Goal: Information Seeking & Learning: Learn about a topic

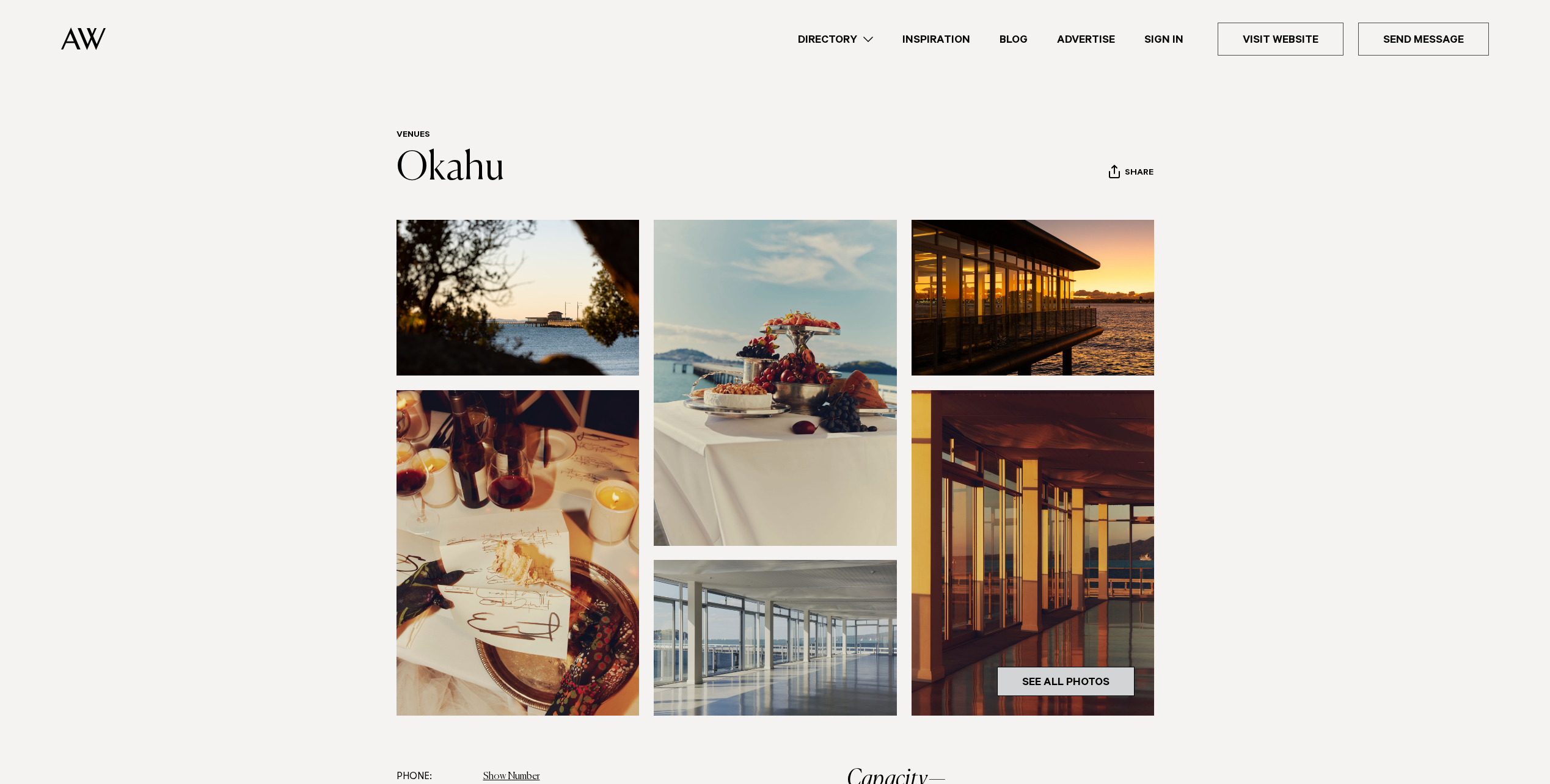
click at [1064, 685] on link "See All Photos" at bounding box center [1065, 681] width 137 height 29
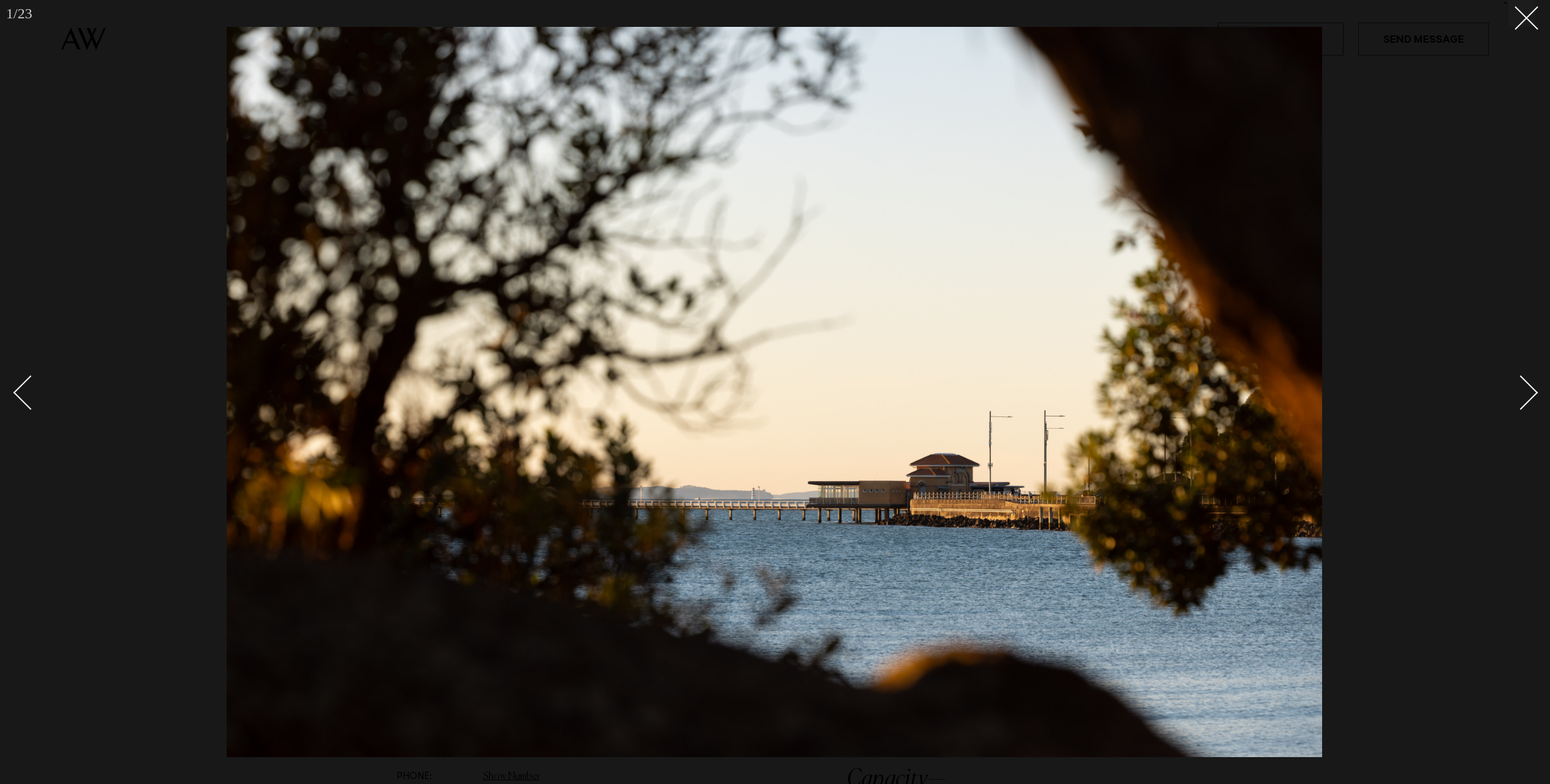
click at [1523, 392] on div "Next slide" at bounding box center [1520, 393] width 35 height 35
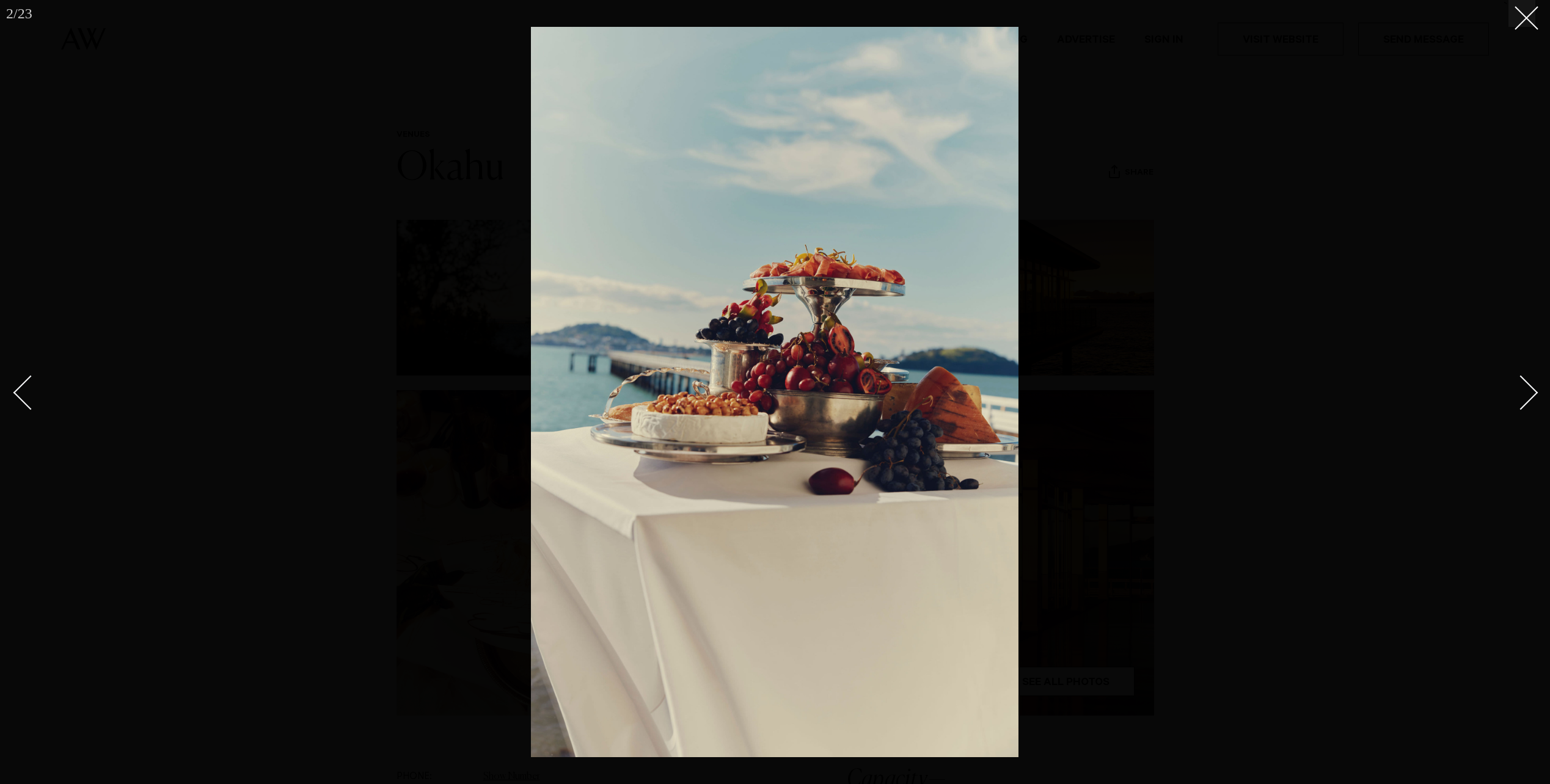
click at [1523, 392] on div "Next slide" at bounding box center [1520, 393] width 35 height 35
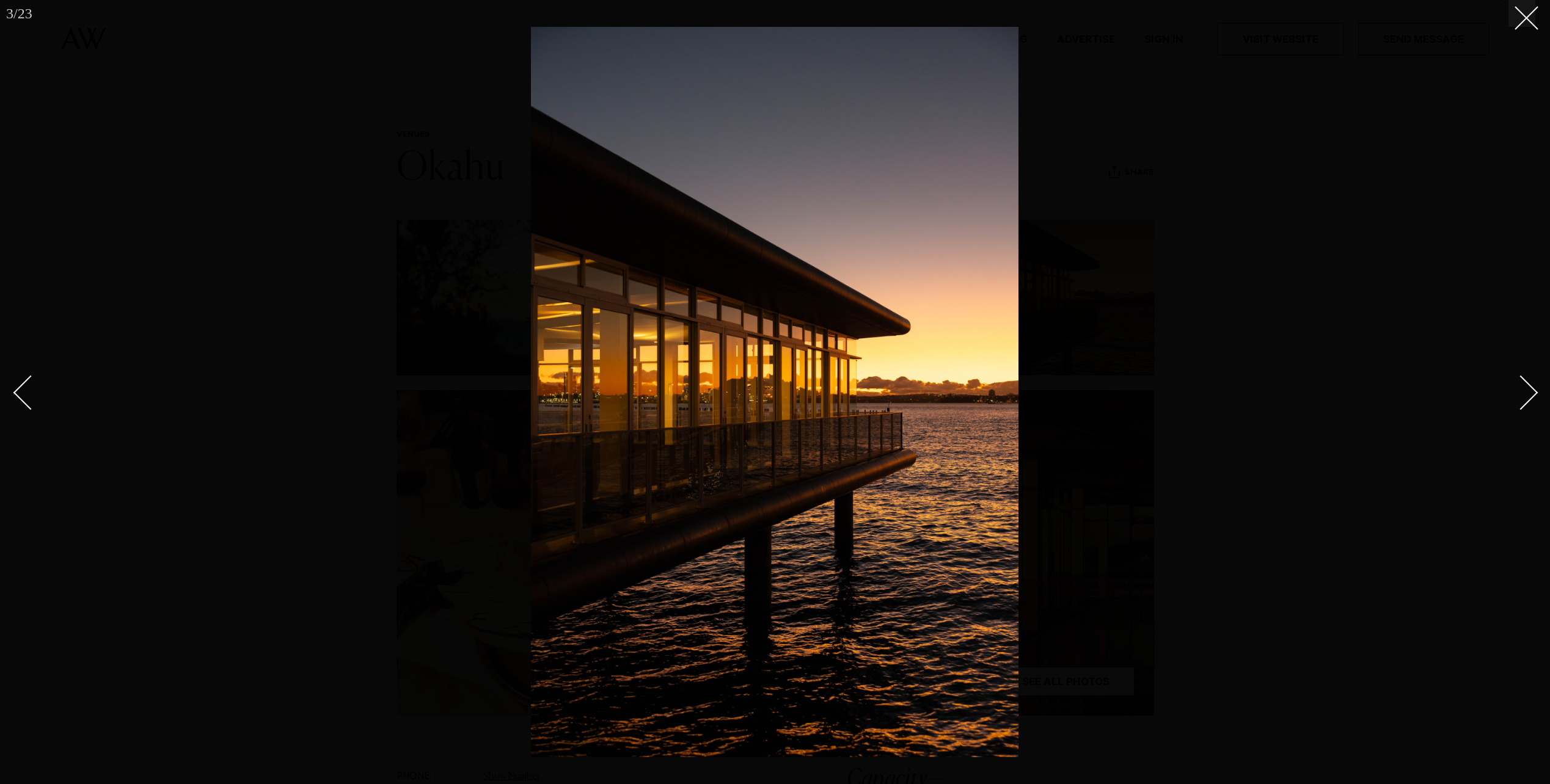
click at [1523, 392] on div "Next slide" at bounding box center [1520, 393] width 35 height 35
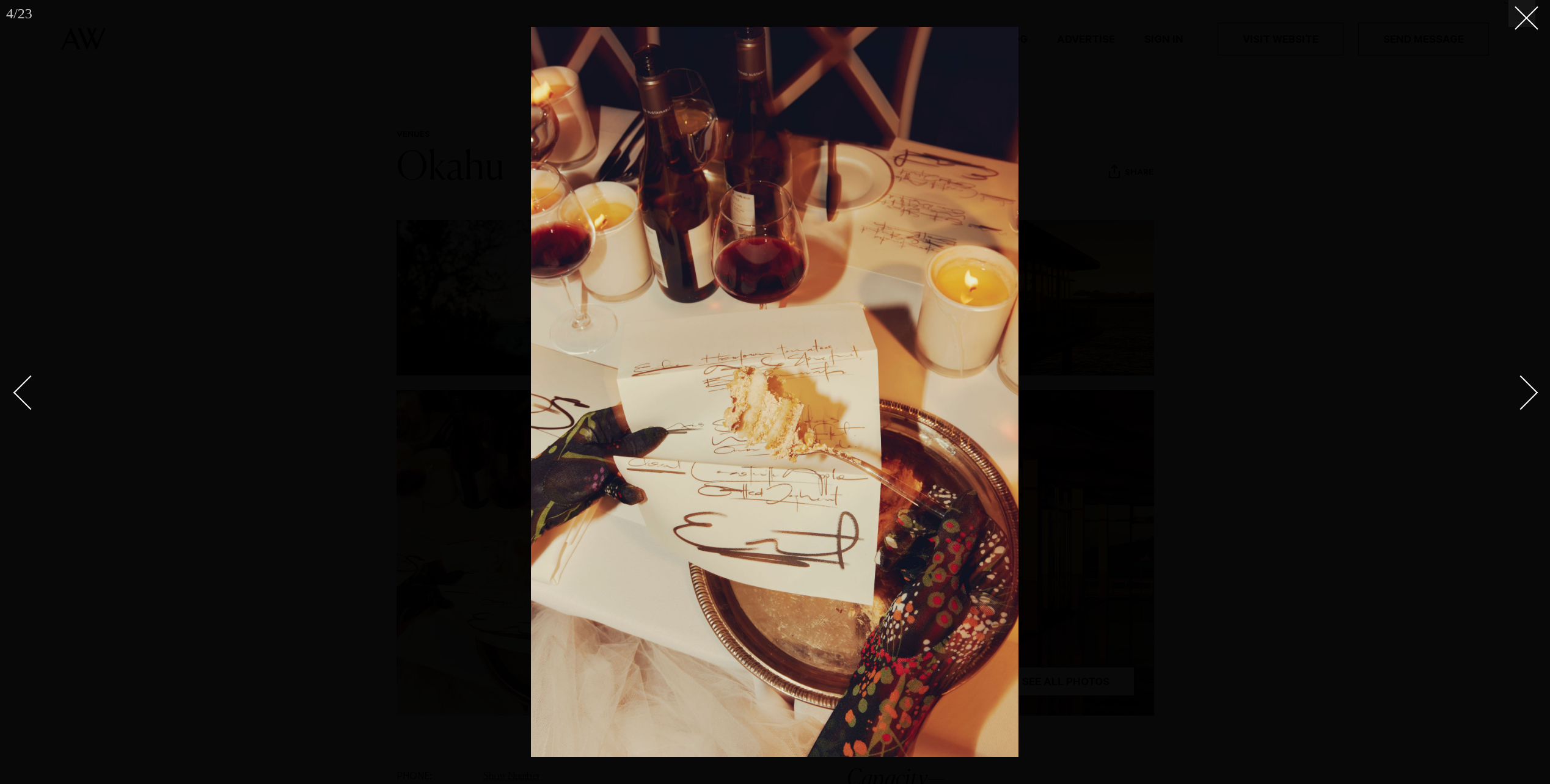
click at [1523, 392] on div "Next slide" at bounding box center [1520, 393] width 35 height 35
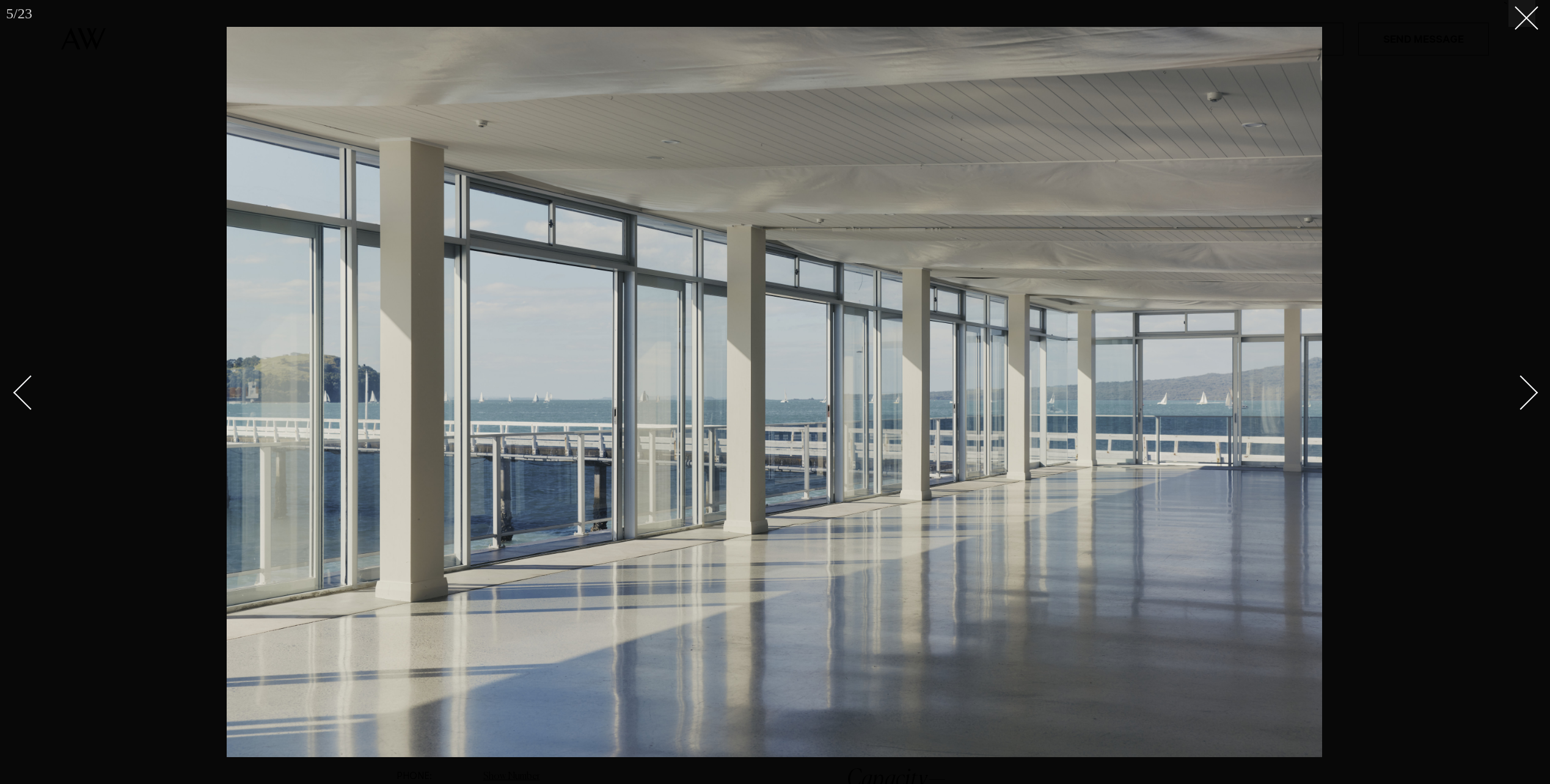
click at [1523, 392] on div "Next slide" at bounding box center [1520, 393] width 35 height 35
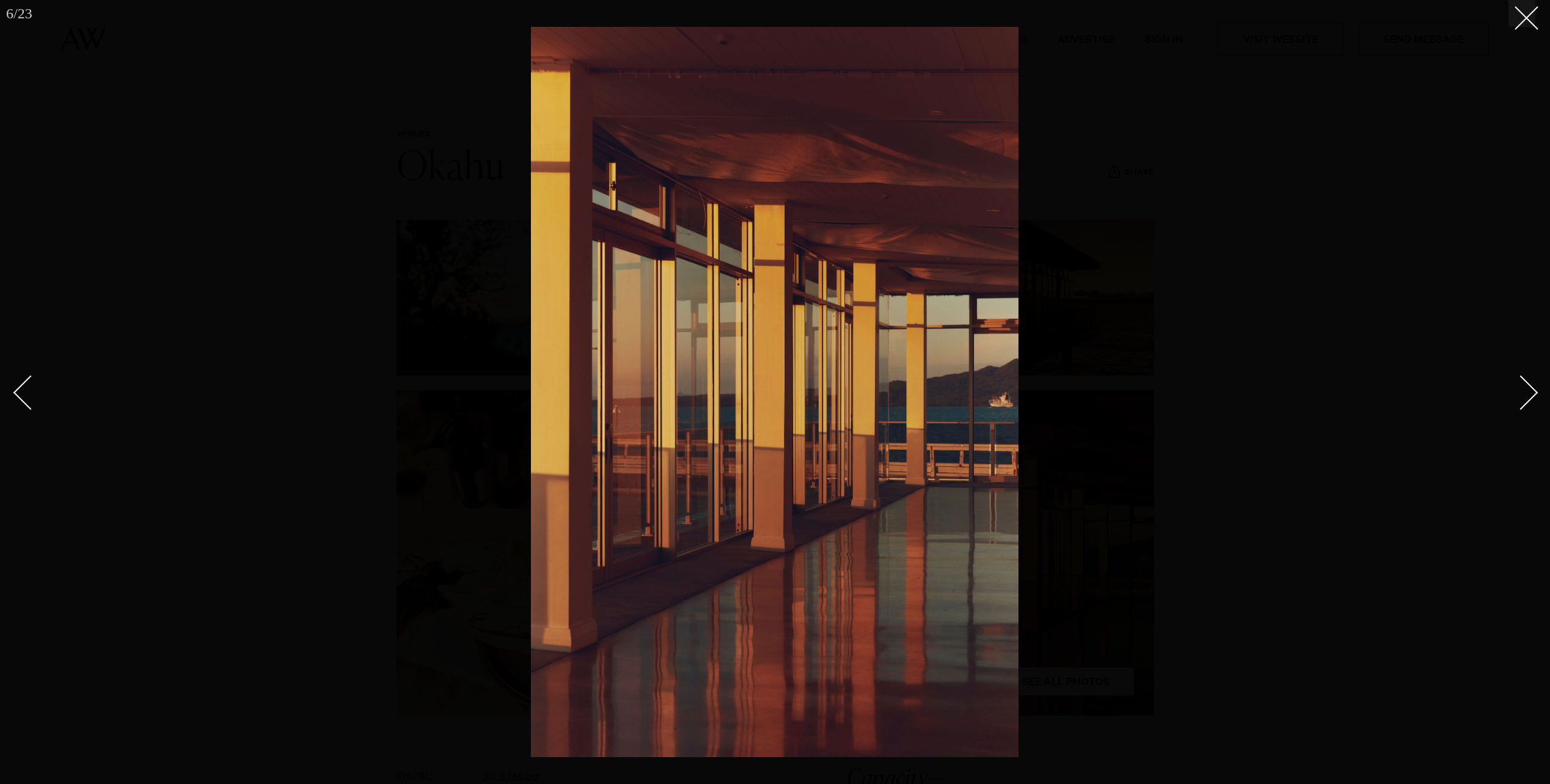
click at [1523, 392] on div "Next slide" at bounding box center [1520, 393] width 35 height 35
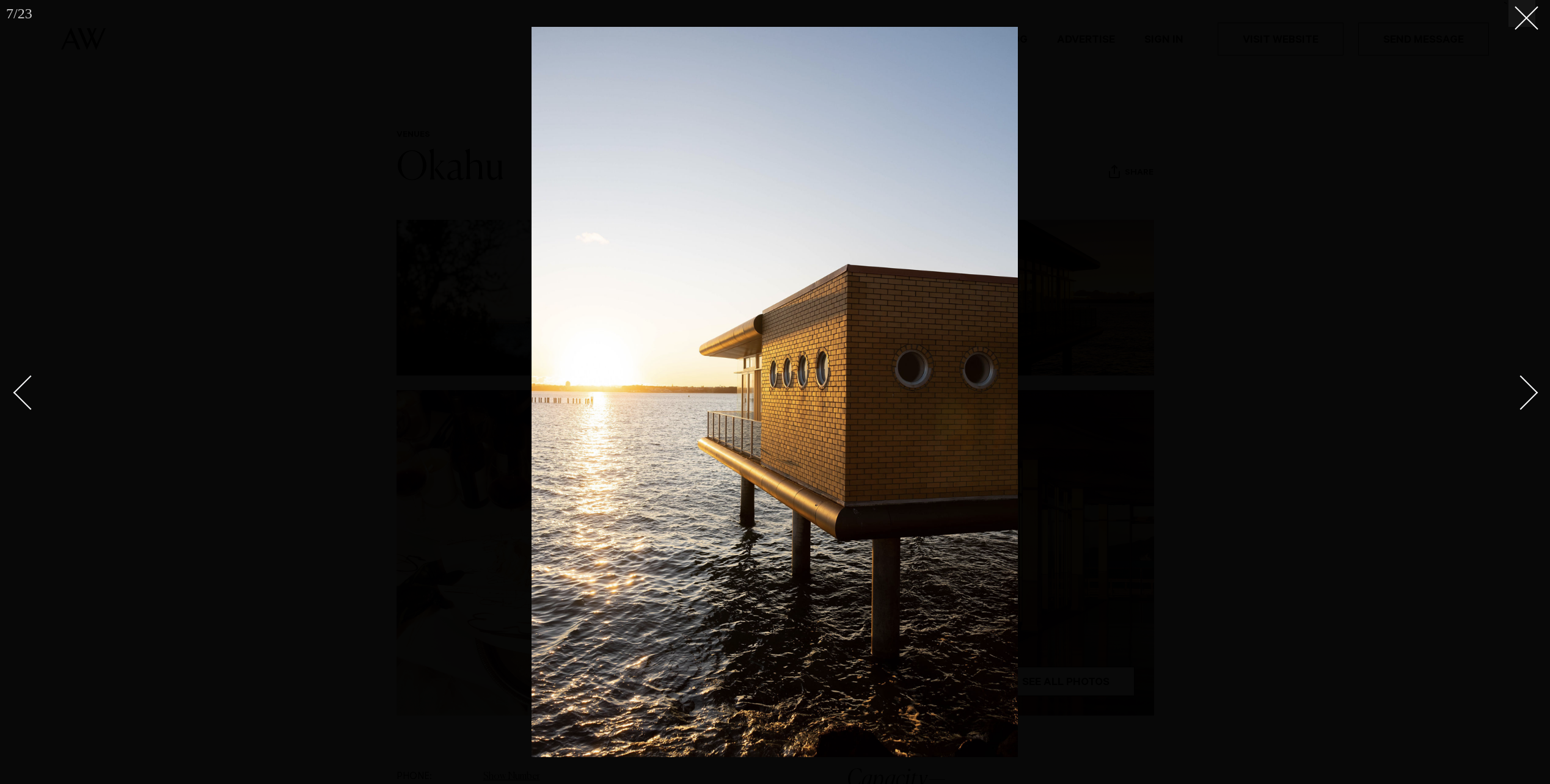
click at [1523, 392] on div "Next slide" at bounding box center [1520, 393] width 35 height 35
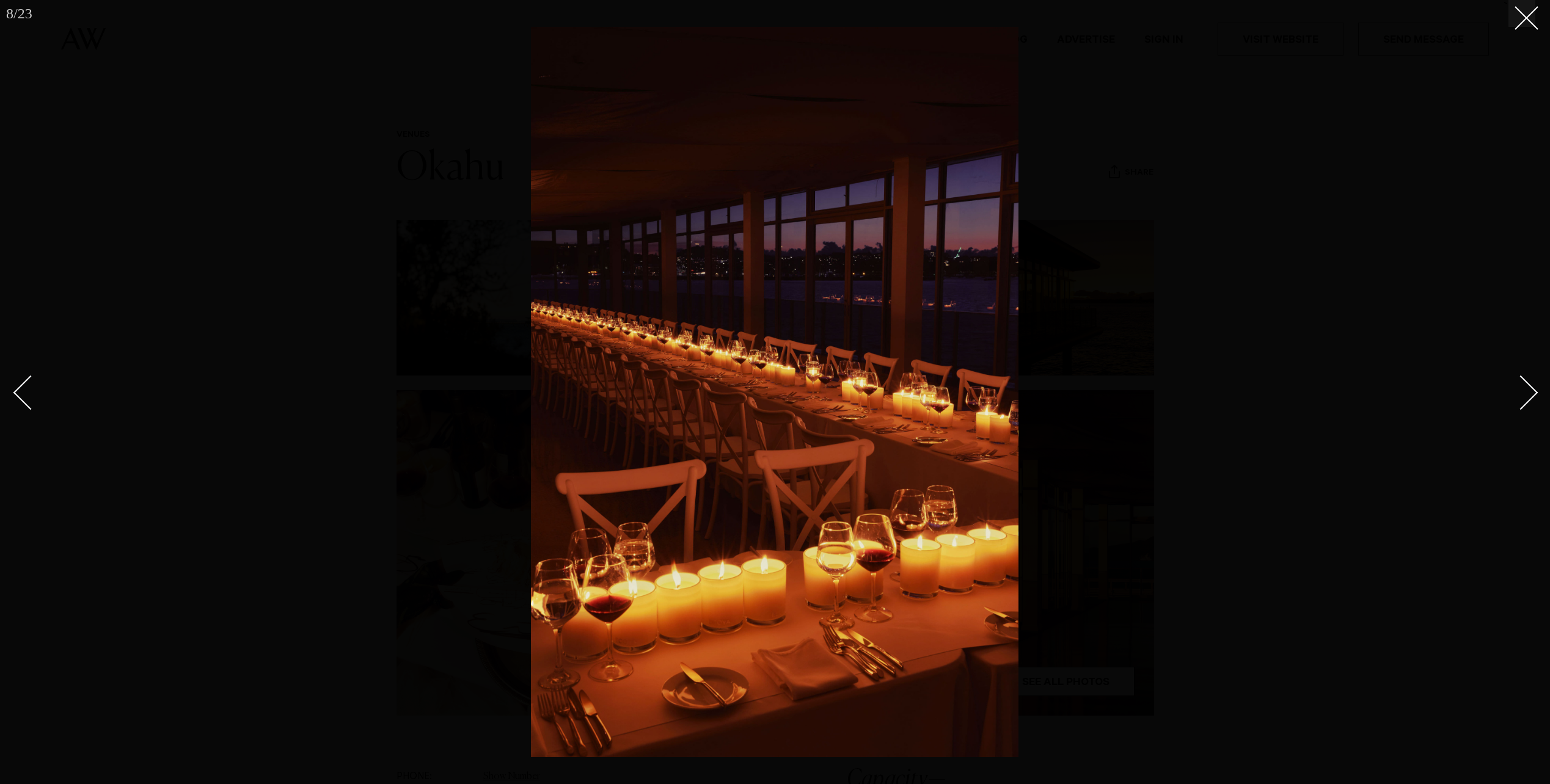
click at [1523, 392] on div "Next slide" at bounding box center [1520, 393] width 35 height 35
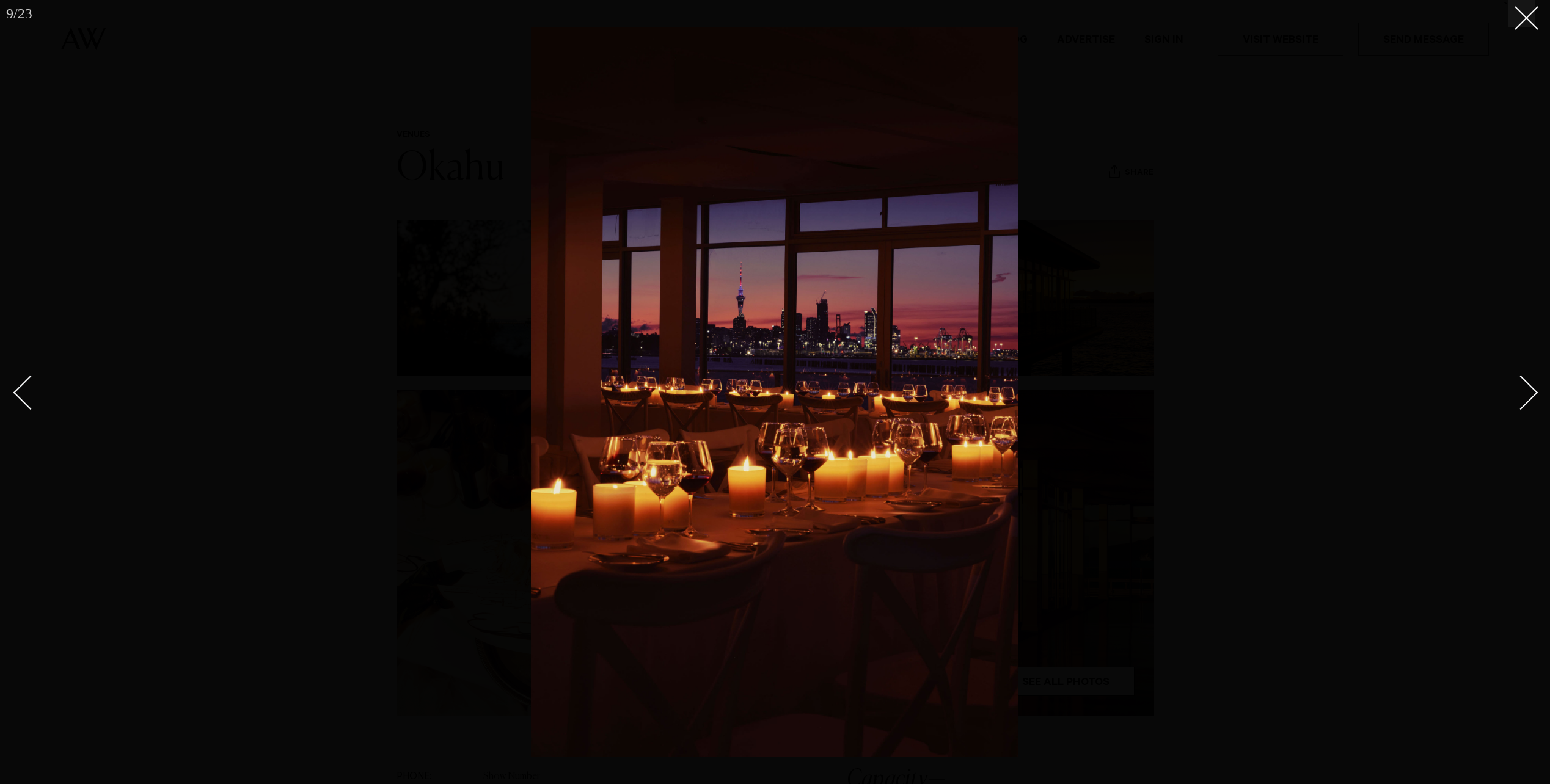
click at [1523, 392] on div "Next slide" at bounding box center [1520, 393] width 35 height 35
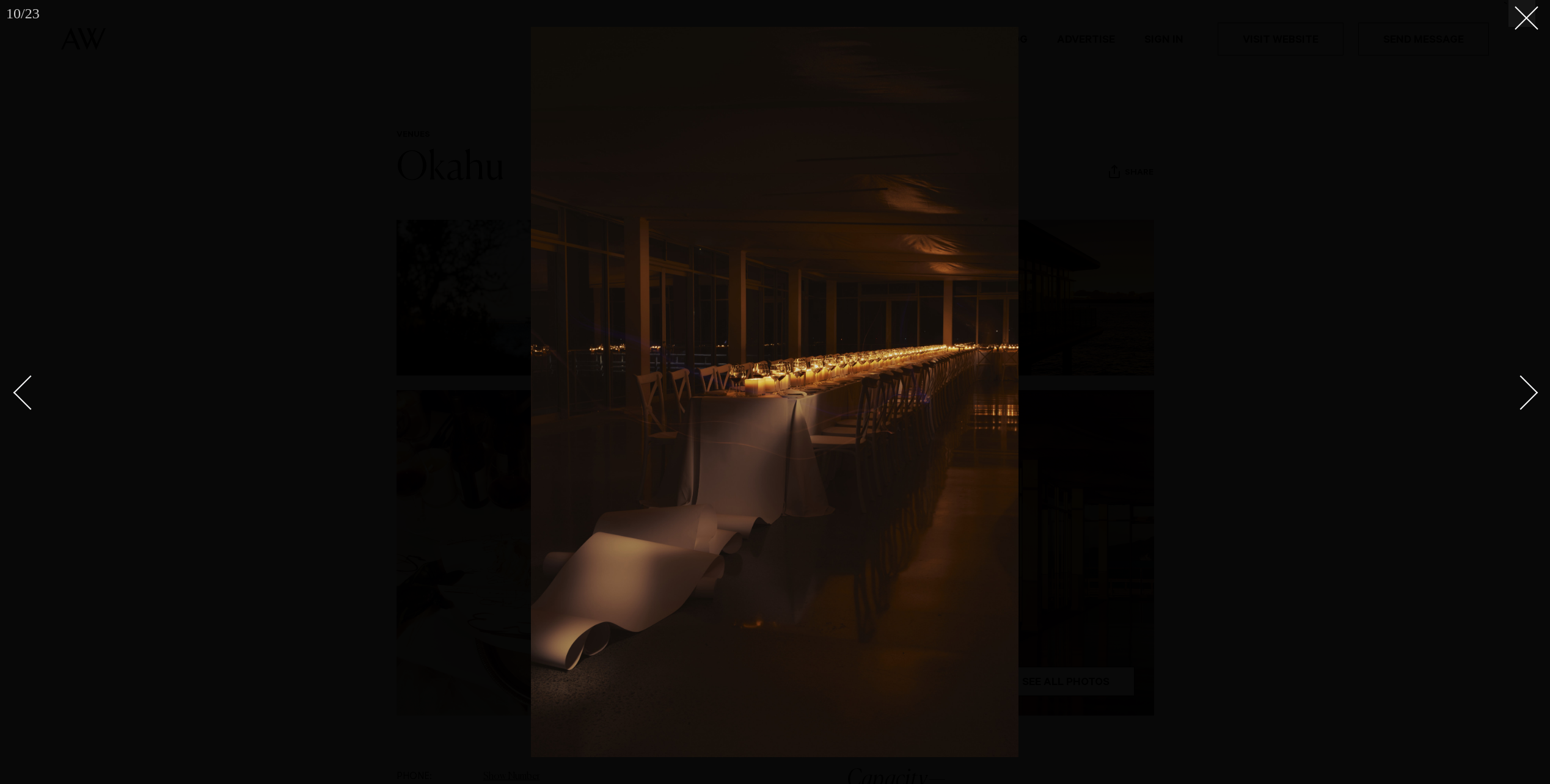
click at [1523, 392] on div "Next slide" at bounding box center [1520, 393] width 35 height 35
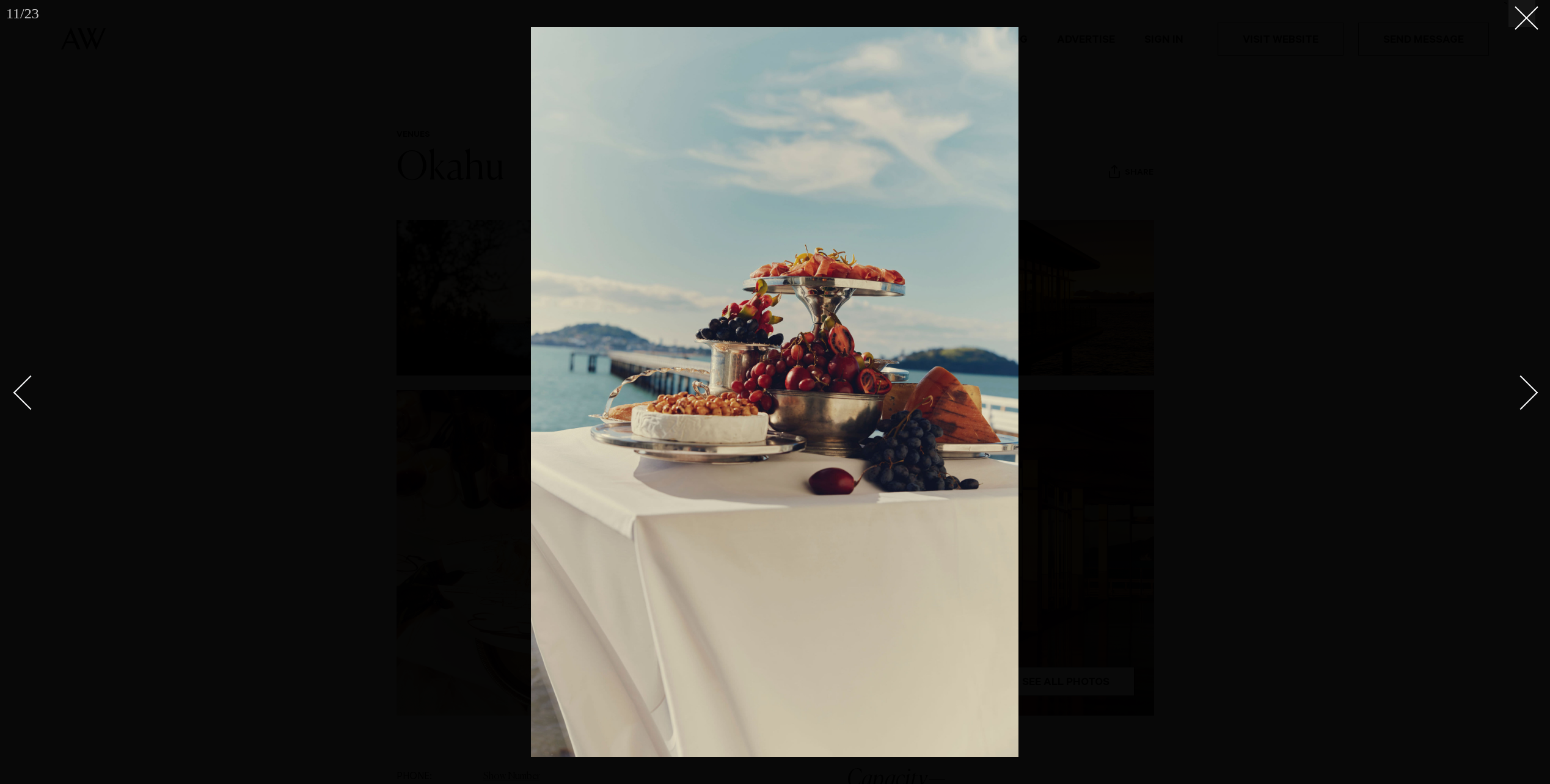
click at [1523, 392] on div "Next slide" at bounding box center [1520, 393] width 35 height 35
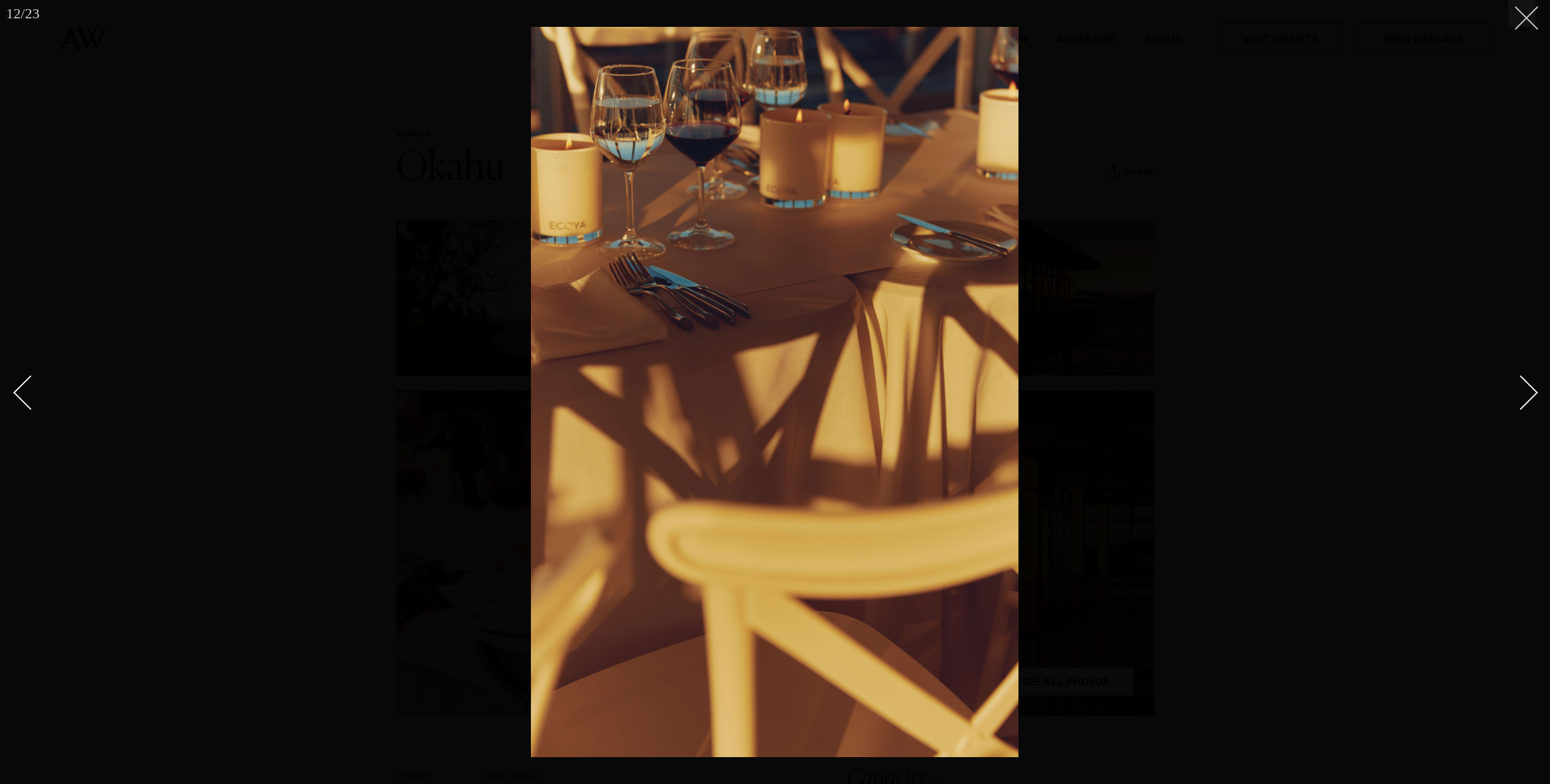
click at [1533, 23] on button at bounding box center [1521, 13] width 27 height 27
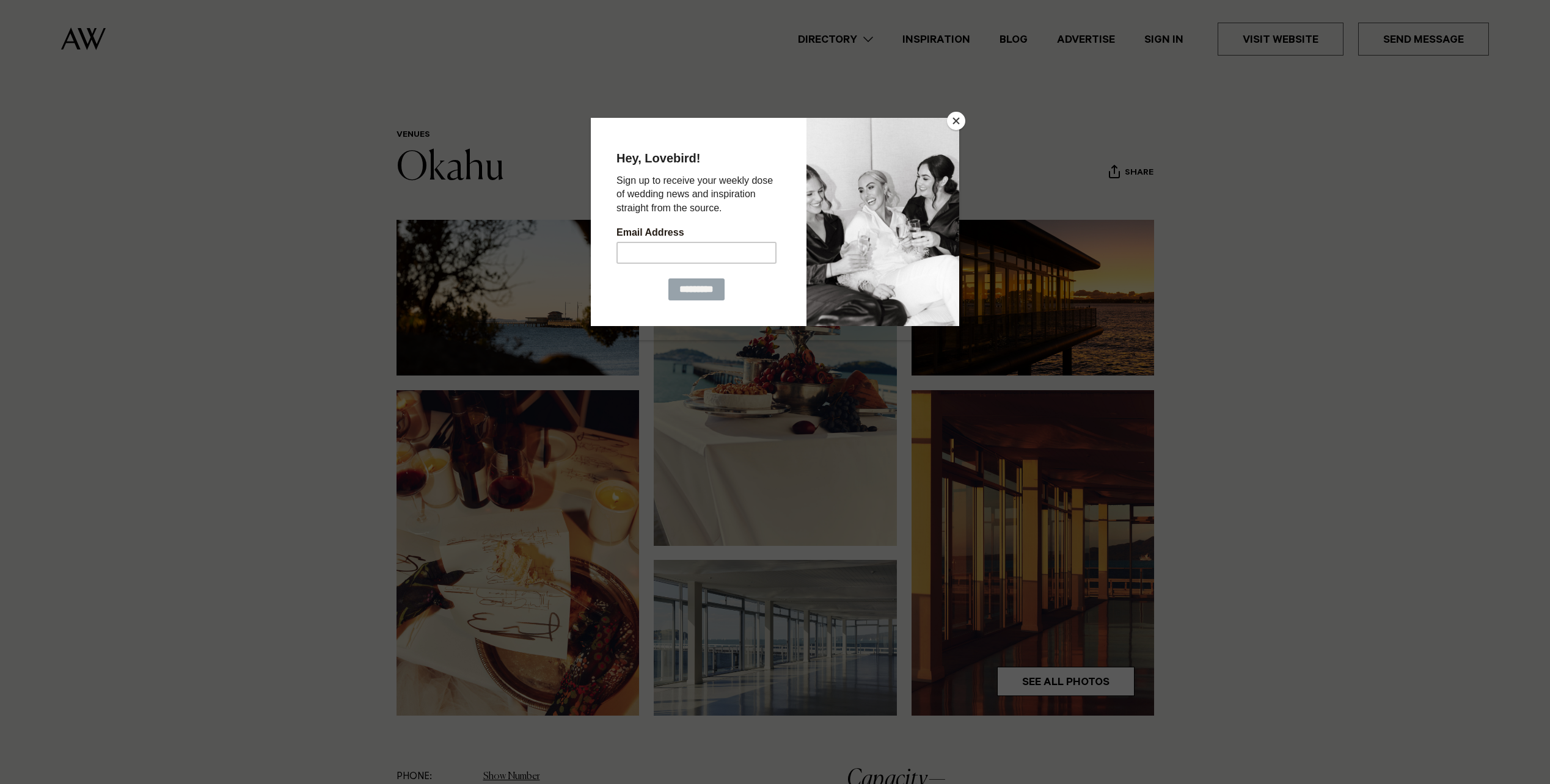
click at [957, 120] on button "Close" at bounding box center [956, 121] width 18 height 18
